Goal: Transaction & Acquisition: Purchase product/service

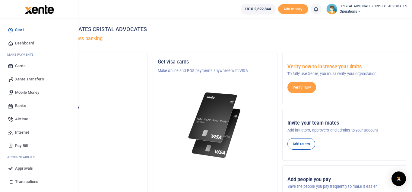
click at [29, 93] on span "Mobile Money" at bounding box center [27, 92] width 24 height 6
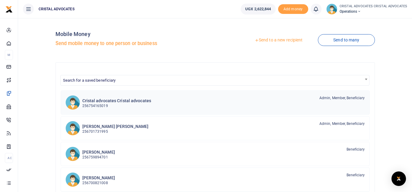
click at [112, 101] on h6 "Cristal advocates Cristal advocates" at bounding box center [116, 100] width 69 height 5
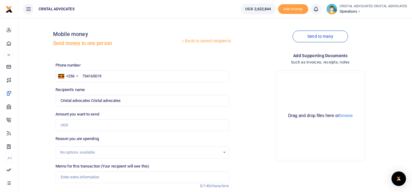
click at [87, 131] on div "Phone number +256 Uganda +256 754165019 Phone is required. Recipient's name Cri…" at bounding box center [142, 145] width 178 height 167
click at [85, 130] on input "Amount you want to send" at bounding box center [141, 124] width 173 height 11
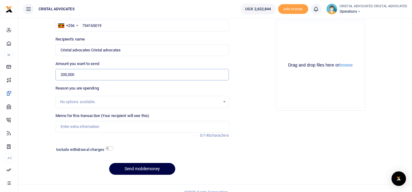
scroll to position [52, 0]
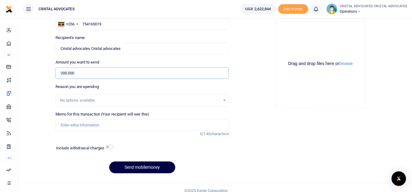
type input "200,000"
click at [109, 147] on input "checkbox" at bounding box center [110, 146] width 8 height 4
checkbox input "true"
